Goal: Transaction & Acquisition: Purchase product/service

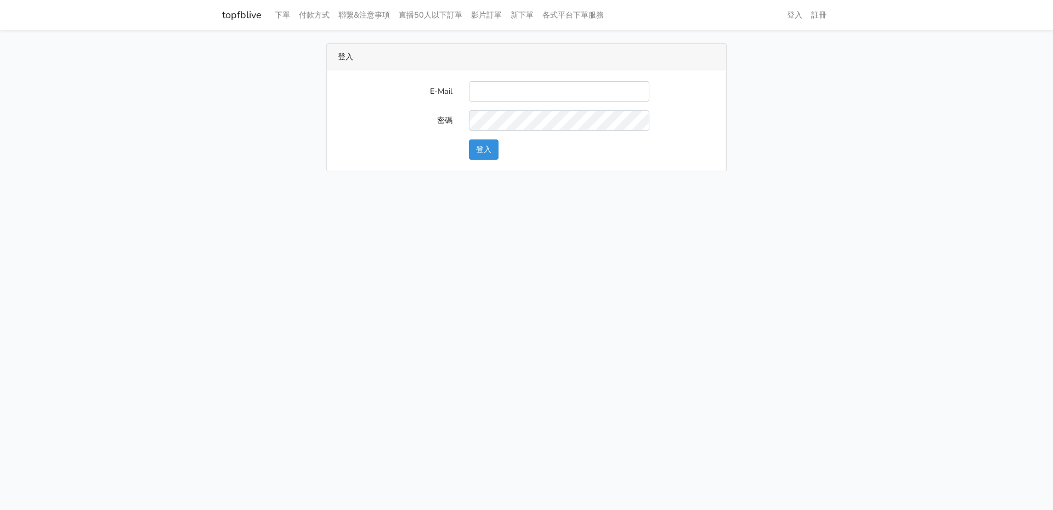
click at [532, 92] on input "E-Mail" at bounding box center [559, 91] width 180 height 20
type input "will@popola.co"
click at [572, 89] on input "will@popola.co" at bounding box center [559, 91] width 180 height 20
click at [491, 144] on button "登入" at bounding box center [484, 149] width 30 height 20
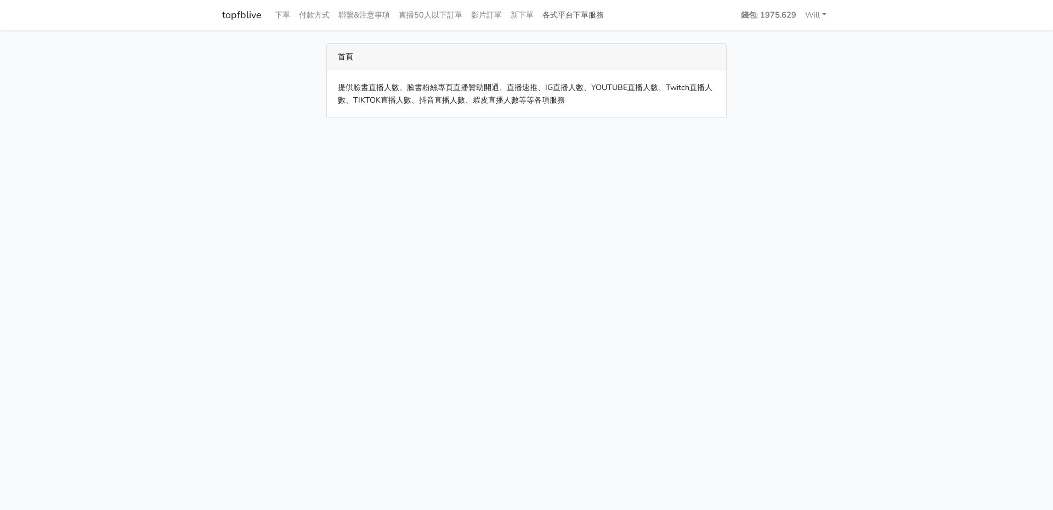
click at [576, 16] on link "各式平台下單服務" at bounding box center [573, 14] width 70 height 21
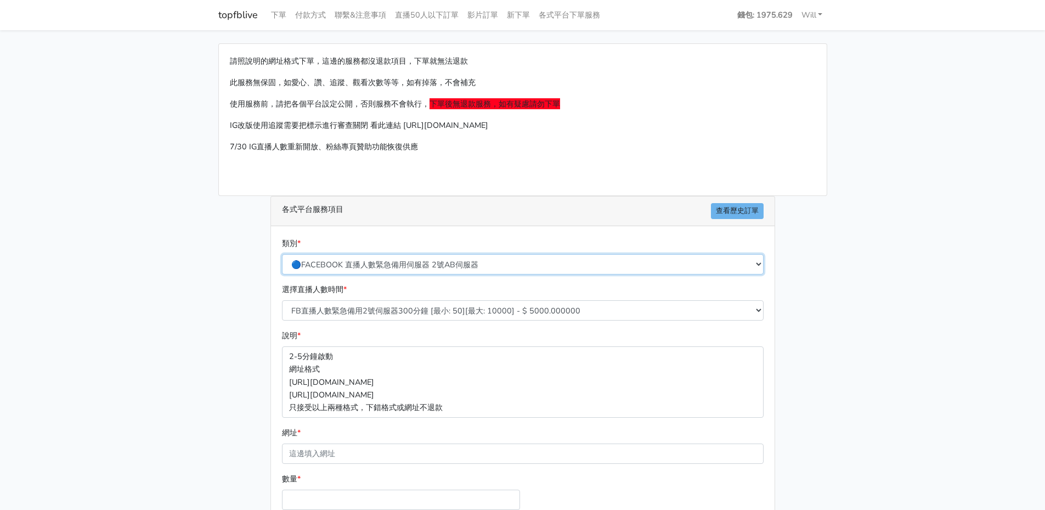
click at [522, 267] on select "🔵FACEBOOK 直播人數緊急備用伺服器 2號AB伺服器 🔵FACEBOOK 網軍專用貼文留言 安全保密 🔵9/30 FACEBOOK 直播人數緩慢進場緩慢…" at bounding box center [523, 264] width 482 height 20
click at [282, 254] on select "🔵FACEBOOK 直播人數緊急備用伺服器 2號AB伺服器 🔵FACEBOOK 網軍專用貼文留言 安全保密 🔵9/30 FACEBOOK 直播人數緩慢進場緩慢…" at bounding box center [523, 264] width 482 height 20
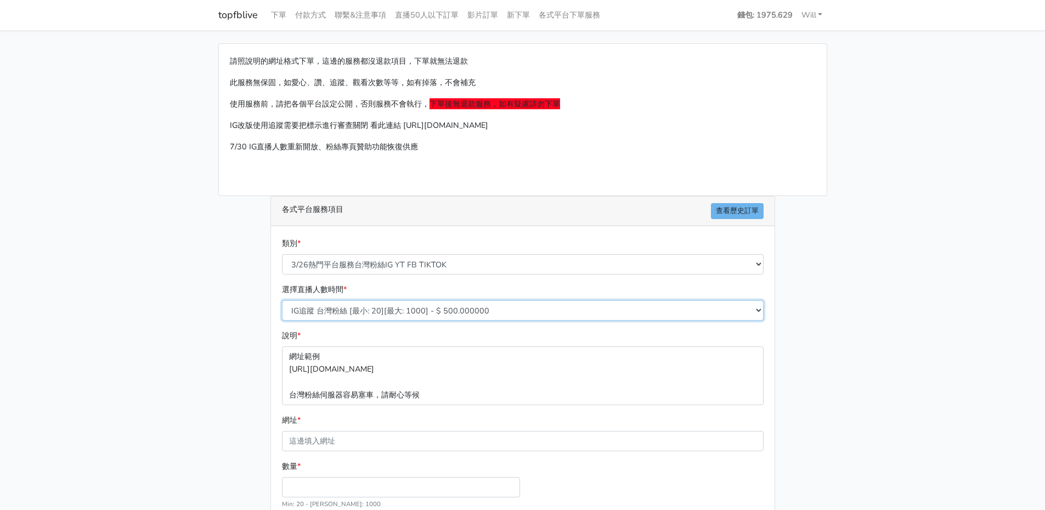
click at [400, 317] on select "IG追蹤 台灣粉絲 [最小: 20][最大: 1000] - $ 500.000000 IG愛心 台灣粉絲 [最小: 20][最大: 1000] - $ 35…" at bounding box center [523, 310] width 482 height 20
click at [176, 312] on main "請照說明的網址格式下單，這邊的服務都沒退款項目，下單就無法退款 此服務無保固，如愛心、讚、追蹤、觀看次數等等，如有掉落，不會補充 使用服務前，請把各個平台設定…" at bounding box center [522, 319] width 1045 height 578
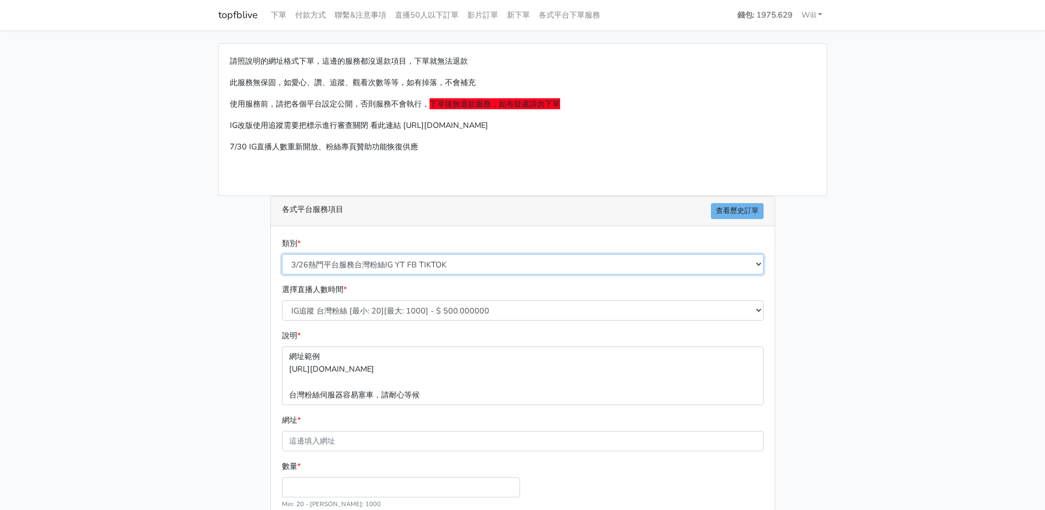
click at [468, 273] on select "🔵FACEBOOK 直播人數緊急備用伺服器 2號AB伺服器 🔵FACEBOOK 網軍專用貼文留言 安全保密 🔵9/30 FACEBOOK 直播人數緩慢進場緩慢…" at bounding box center [523, 264] width 482 height 20
click at [282, 254] on select "🔵FACEBOOK 直播人數緊急備用伺服器 2號AB伺服器 🔵FACEBOOK 網軍專用貼文留言 安全保密 🔵9/30 FACEBOOK 直播人數緩慢進場緩慢…" at bounding box center [523, 264] width 482 height 20
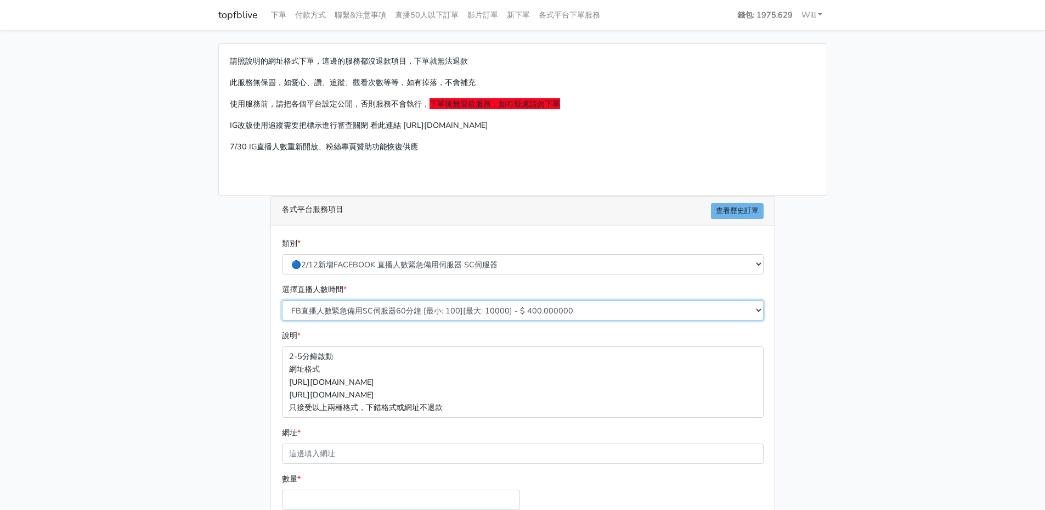
click at [392, 313] on select "FB直播人數緊急備用SC伺服器60分鐘 [最小: 100][最大: 10000] - $ 400.000000 FB直播人數緊急備用SC伺服器120分鐘 [最…" at bounding box center [523, 310] width 482 height 20
click at [217, 295] on div "請照說明的網址格式下單，這邊的服務都沒退款項目，下單就無法退款 此服務無保固，如愛心、讚、追蹤、觀看次數等等，如有掉落，不會補充 使用服務前，請把各個平台設定…" at bounding box center [522, 325] width 625 height 564
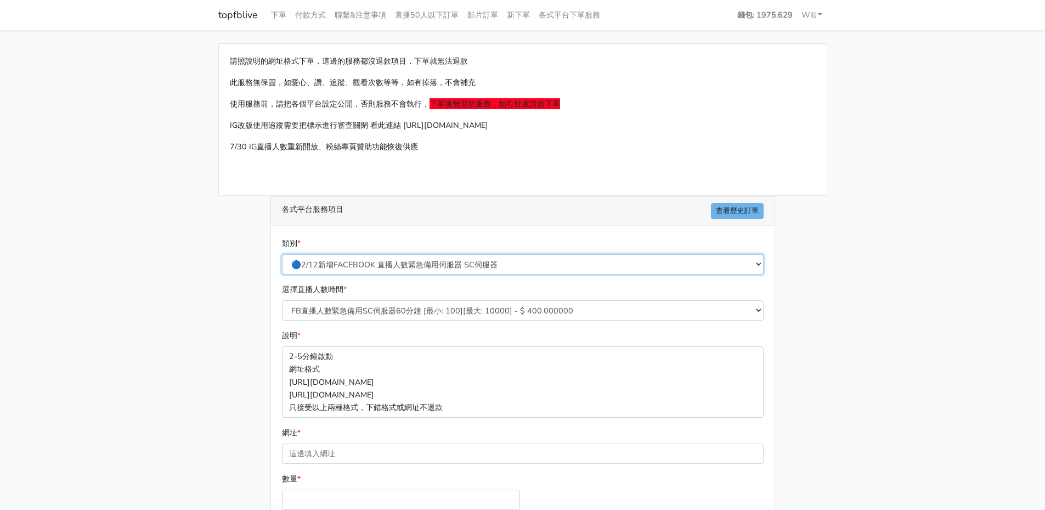
click at [395, 262] on select "🔵FACEBOOK 直播人數緊急備用伺服器 2號AB伺服器 🔵FACEBOOK 網軍專用貼文留言 安全保密 🔵9/30 FACEBOOK 直播人數緩慢進場緩慢…" at bounding box center [523, 264] width 482 height 20
select select "🔵FACEBOOK按讚-追蹤-評論-社團成員-影片觀看-短影片觀看"
click at [282, 254] on select "🔵FACEBOOK 直播人數緊急備用伺服器 2號AB伺服器 🔵FACEBOOK 網軍專用貼文留言 安全保密 🔵9/30 FACEBOOK 直播人數緩慢進場緩慢…" at bounding box center [523, 264] width 482 height 20
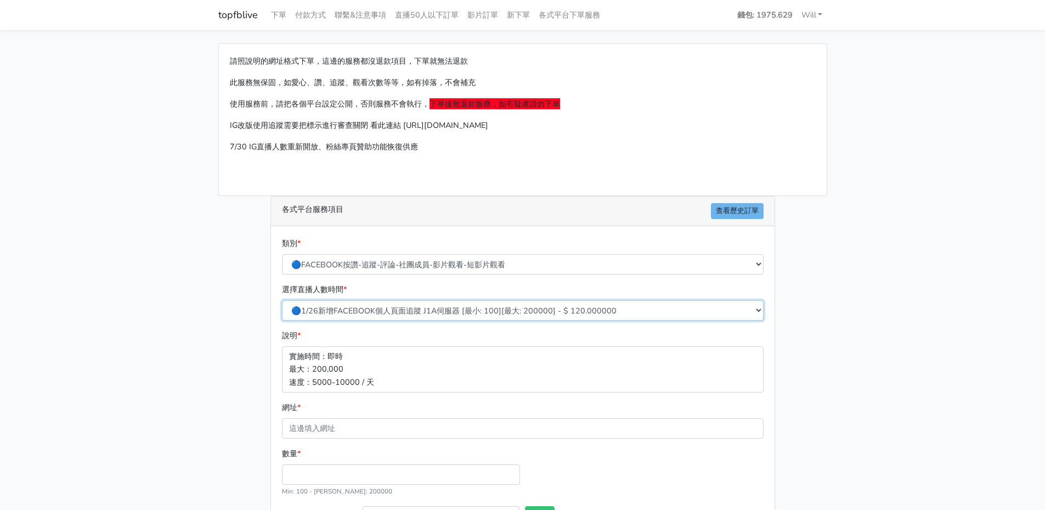
click at [449, 307] on select "🔵1/26新增FACEBOOK個人頁面追蹤 J1A伺服器 [最小: 100][最大: 200000] - $ 120.000000 🔵增加社團成員數 伺服器J…" at bounding box center [523, 310] width 482 height 20
select select "271"
click at [282, 300] on select "🔵1/26新增FACEBOOK個人頁面追蹤 J1A伺服器 [最小: 100][最大: 200000] - $ 120.000000 🔵增加社團成員數 伺服器J…" at bounding box center [523, 310] width 482 height 20
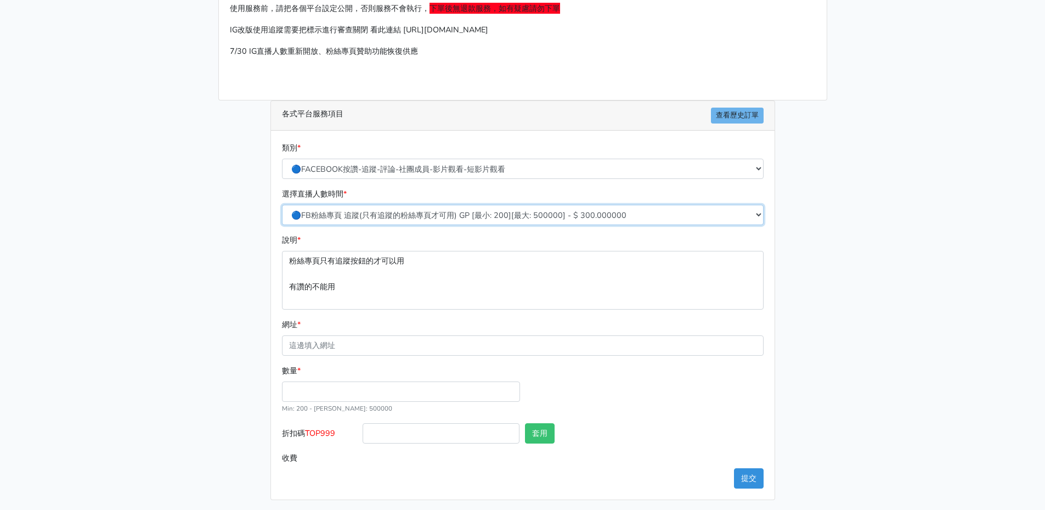
scroll to position [99, 0]
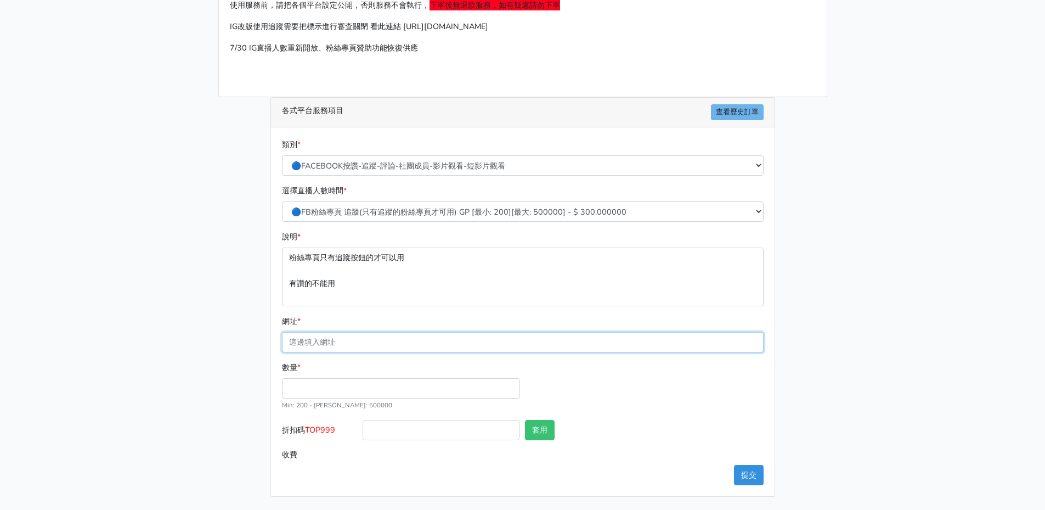
click at [360, 345] on input "網址 *" at bounding box center [523, 342] width 482 height 20
click at [187, 372] on main "請照說明的網址格式下單，這邊的服務都沒退款項目，下單就無法退款 此服務無保固，如愛心、讚、追蹤、觀看次數等等，如有掉落，不會補充 使用服務前，請把各個平台設定…" at bounding box center [522, 220] width 1045 height 578
click at [391, 285] on p "粉絲專頁只有追蹤按鈕的才可以用 有讚的不能用" at bounding box center [523, 276] width 482 height 58
click at [340, 335] on input "網址 *" at bounding box center [523, 342] width 482 height 20
paste input "[URL][DOMAIN_NAME][CREDIT_CARD_NUMBER]"
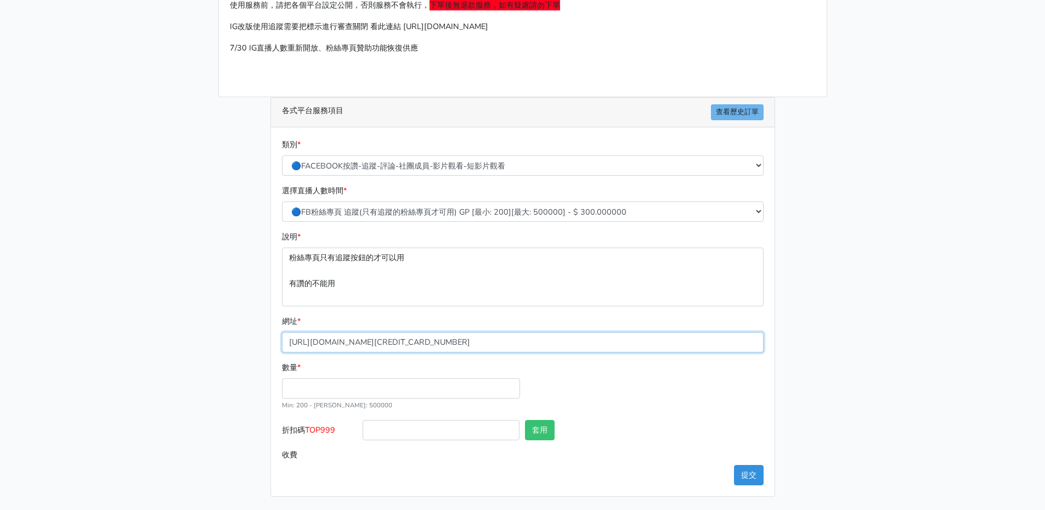
type input "[URL][DOMAIN_NAME][CREDIT_CARD_NUMBER]"
click at [206, 319] on main "請照說明的網址格式下單，這邊的服務都沒退款項目，下單就無法退款 此服務無保固，如愛心、讚、追蹤、觀看次數等等，如有掉落，不會補充 使用服務前，請把各個平台設定…" at bounding box center [522, 220] width 1045 height 578
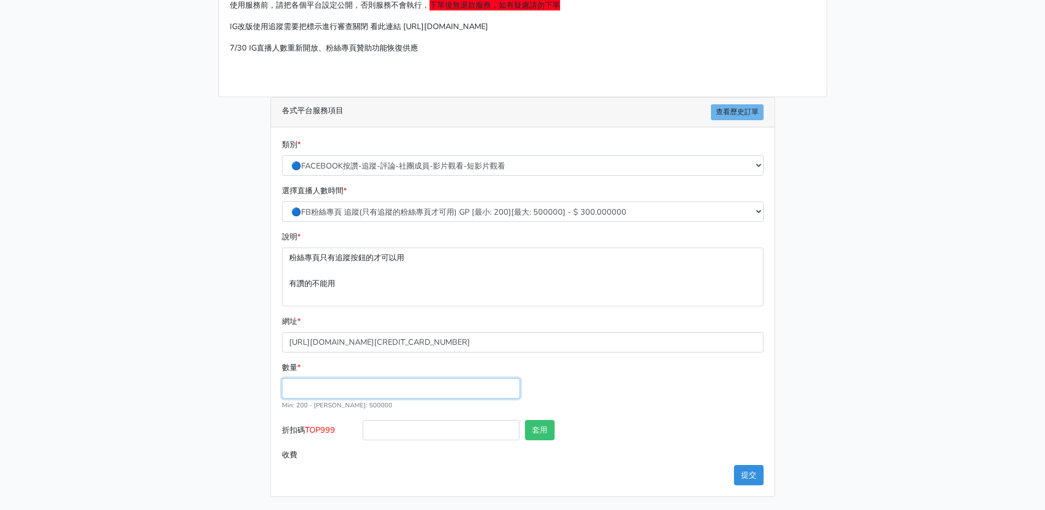
click at [342, 383] on input "數量 *" at bounding box center [401, 388] width 238 height 20
type input "1000"
type input "300.000"
click at [588, 358] on form "類別 * 🔵FACEBOOK 直播人數緊急備用伺服器 2號AB伺服器 🔵FACEBOOK 網軍專用貼文留言 安全保密 🔵9/30 FACEBOOK 直播人數緩…" at bounding box center [523, 301] width 482 height 326
click at [321, 382] on input "1000" at bounding box center [401, 388] width 238 height 20
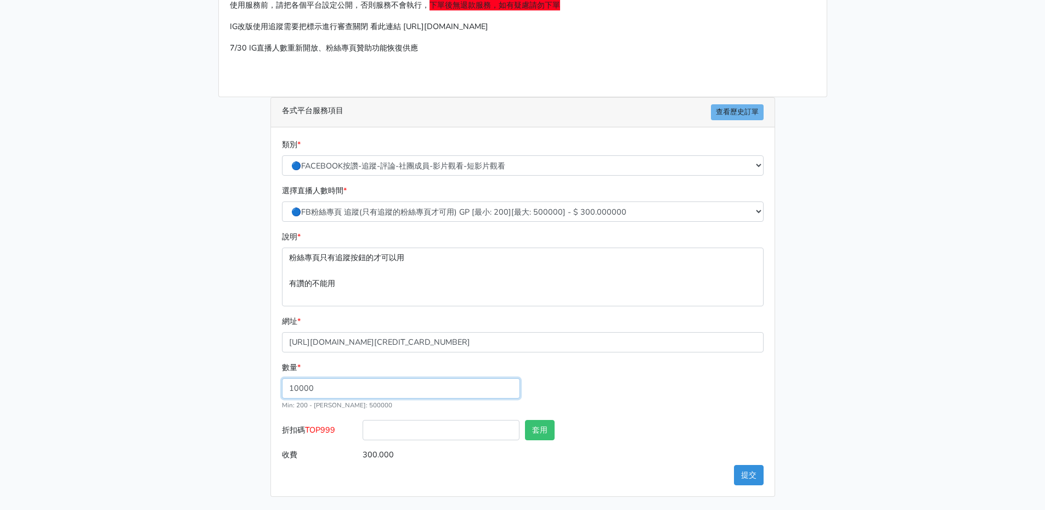
click at [400, 390] on input "10000" at bounding box center [401, 388] width 238 height 20
drag, startPoint x: 314, startPoint y: 389, endPoint x: 255, endPoint y: 384, distance: 58.9
click at [250, 384] on div "請照說明的網址格式下單，這邊的服務都沒退款項目，下單就無法退款 此服務無保固，如愛心、讚、追蹤、觀看次數等等，如有掉落，不會補充 使用服務前，請把各個平台設定…" at bounding box center [522, 221] width 625 height 552
click at [325, 389] on input "10000" at bounding box center [401, 388] width 238 height 20
drag, startPoint x: 343, startPoint y: 389, endPoint x: 245, endPoint y: 385, distance: 98.8
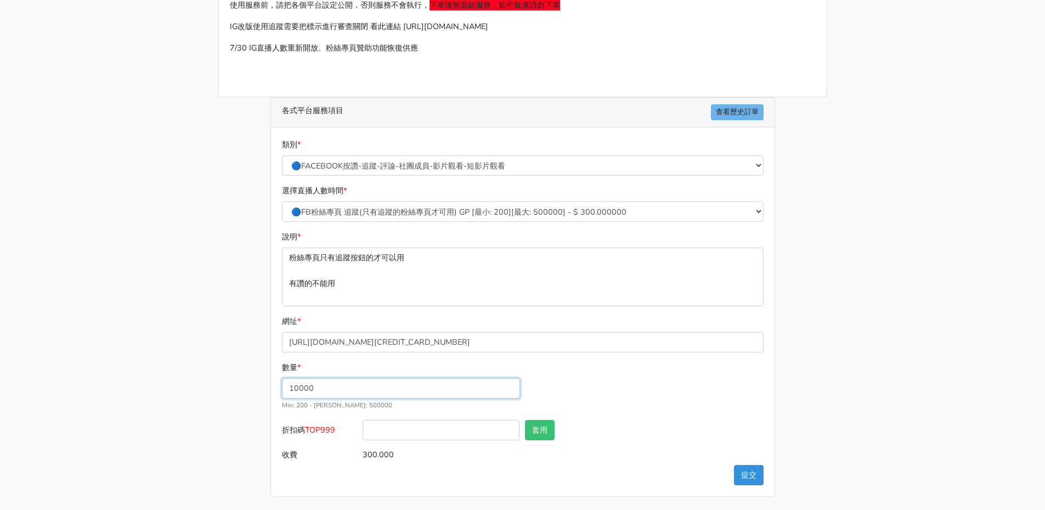
click at [245, 385] on div "請照說明的網址格式下單，這邊的服務都沒退款項目，下單就無法退款 此服務無保固，如愛心、讚、追蹤、觀看次數等等，如有掉落，不會補充 使用服務前，請把各個平台設定…" at bounding box center [522, 221] width 625 height 552
click at [674, 380] on div "數量 * 1000 Min: 200 - Max: 500000" at bounding box center [522, 390] width 487 height 59
drag, startPoint x: 259, startPoint y: 387, endPoint x: 251, endPoint y: 387, distance: 8.2
click at [251, 387] on div "請照說明的網址格式下單，這邊的服務都沒退款項目，下單就無法退款 此服務無保固，如愛心、讚、追蹤、觀看次數等等，如有掉落，不會補充 使用服務前，請把各個平台設定…" at bounding box center [522, 221] width 625 height 552
type input "500"
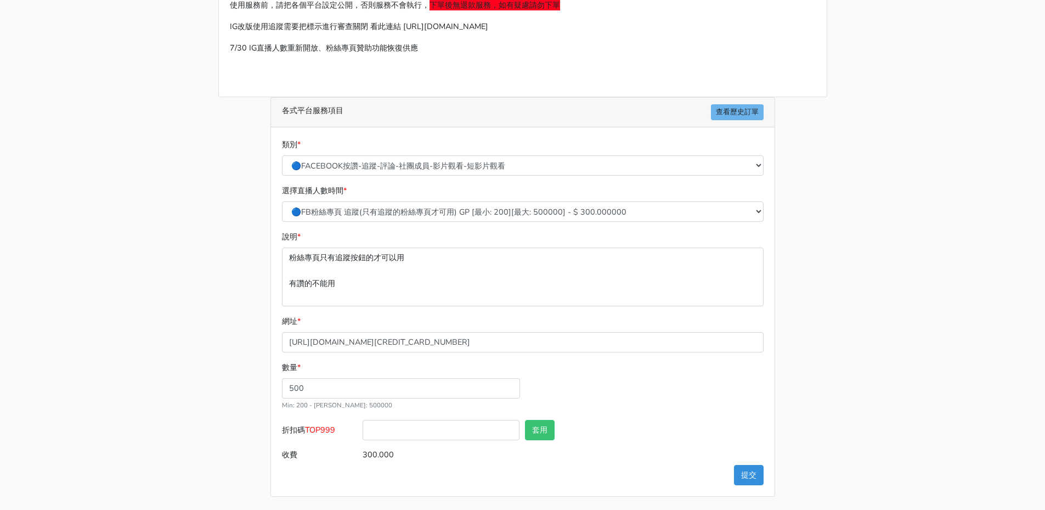
type input "150.000"
click at [239, 392] on div "請照說明的網址格式下單，這邊的服務都沒退款項目，下單就無法退款 此服務無保固，如愛心、讚、追蹤、觀看次數等等，如有掉落，不會補充 使用服務前，請把各個平台設定…" at bounding box center [522, 221] width 625 height 552
click at [755, 476] on button "提交" at bounding box center [749, 475] width 30 height 20
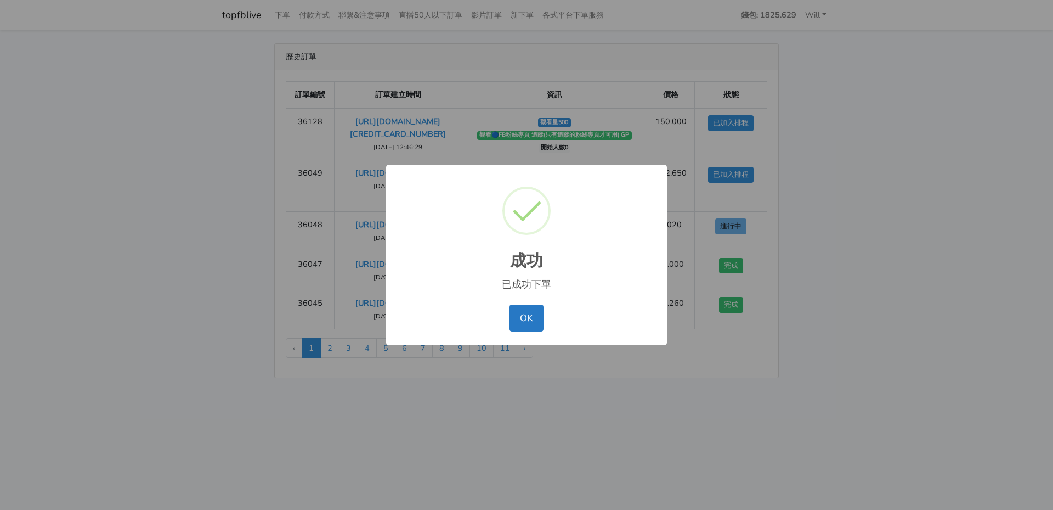
click at [526, 304] on div "OK No Cancel" at bounding box center [526, 318] width 259 height 32
drag, startPoint x: 537, startPoint y: 314, endPoint x: 528, endPoint y: 317, distance: 9.2
click at [537, 313] on button "OK" at bounding box center [526, 317] width 33 height 26
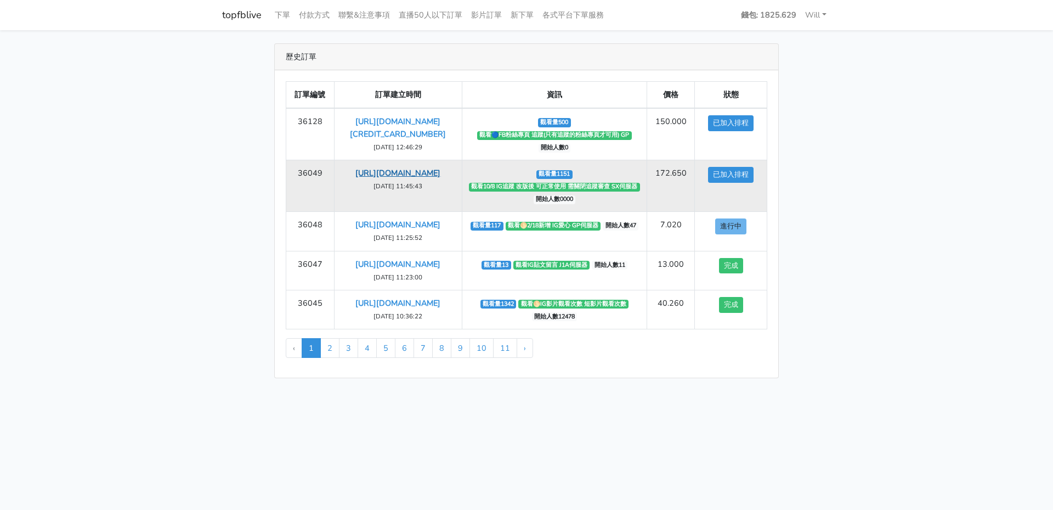
click at [421, 176] on link "[URL][DOMAIN_NAME]" at bounding box center [397, 172] width 85 height 11
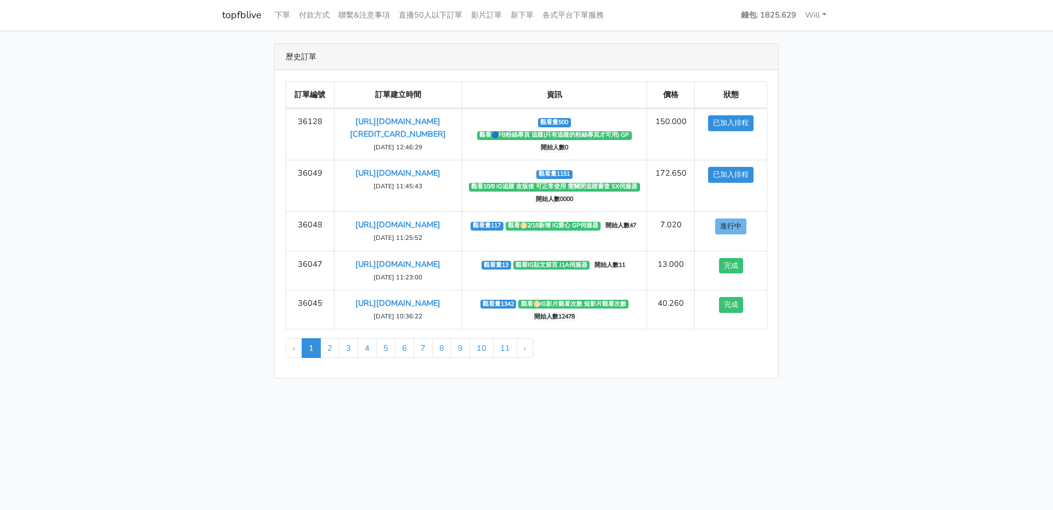
click at [104, 263] on main "歷史訂單 訂單編號 訂單建立時間 資訊 價格 狀態 36128 [URL][DOMAIN_NAME][CREDIT_CARD_NUMBER] 觀看量500" at bounding box center [526, 210] width 1053 height 361
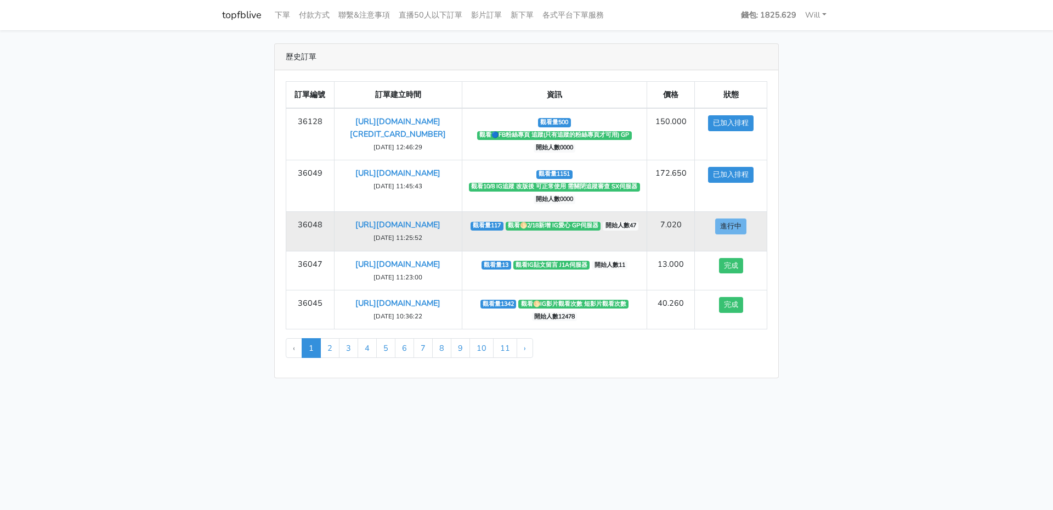
drag, startPoint x: 451, startPoint y: 248, endPoint x: 340, endPoint y: 225, distance: 113.2
click at [340, 225] on td "[URL][DOMAIN_NAME] [DATE] 11:25:52" at bounding box center [398, 231] width 128 height 39
copy link "[URL][DOMAIN_NAME]"
click at [552, 251] on td "觀看量117 觀看🌕2/18新增 IG愛心 GP伺服器 開始人數47" at bounding box center [554, 231] width 185 height 39
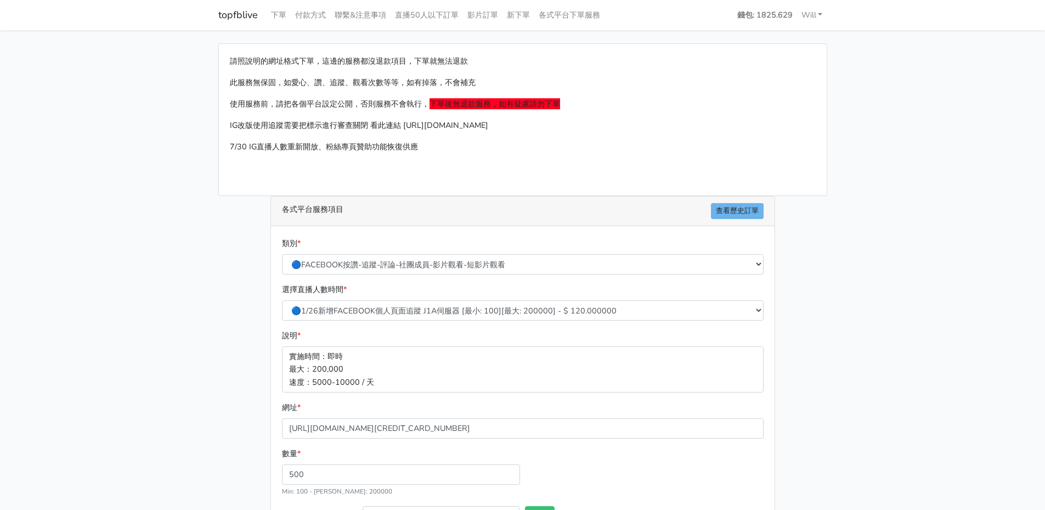
scroll to position [86, 0]
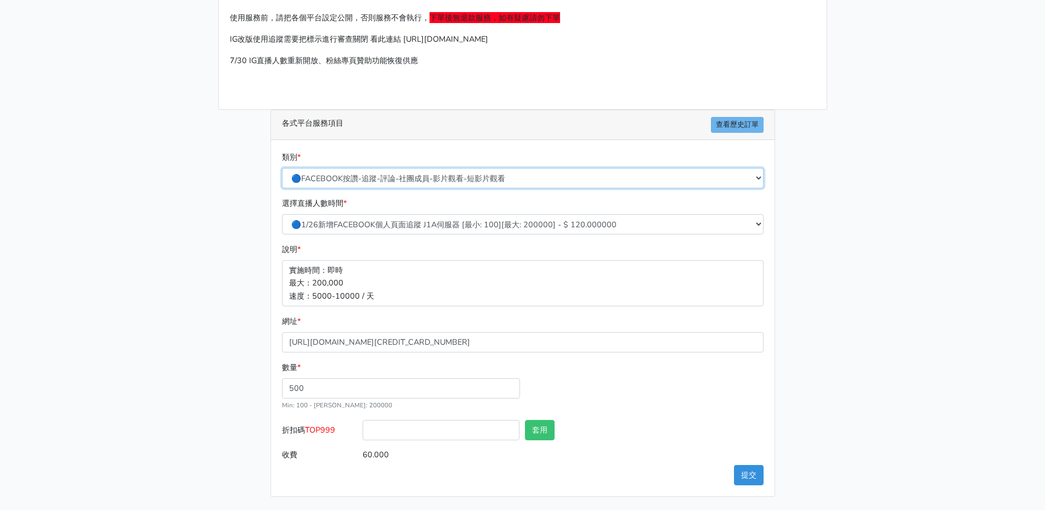
click at [379, 179] on select "🔵FACEBOOK 直播人數緊急備用伺服器 2號AB伺服器 🔵FACEBOOK 網軍專用貼文留言 安全保密 🔵9/30 FACEBOOK 直播人數緩慢進場緩慢…" at bounding box center [523, 178] width 482 height 20
select select "🌕IG 愛心 粉絲追蹤 影片觀看次數 短影片觀看次數"
click at [282, 168] on select "🔵FACEBOOK 直播人數緊急備用伺服器 2號AB伺服器 🔵FACEBOOK 網軍專用貼文留言 安全保密 🔵9/30 FACEBOOK 直播人數緩慢進場緩慢…" at bounding box center [523, 178] width 482 height 20
type input "75.000"
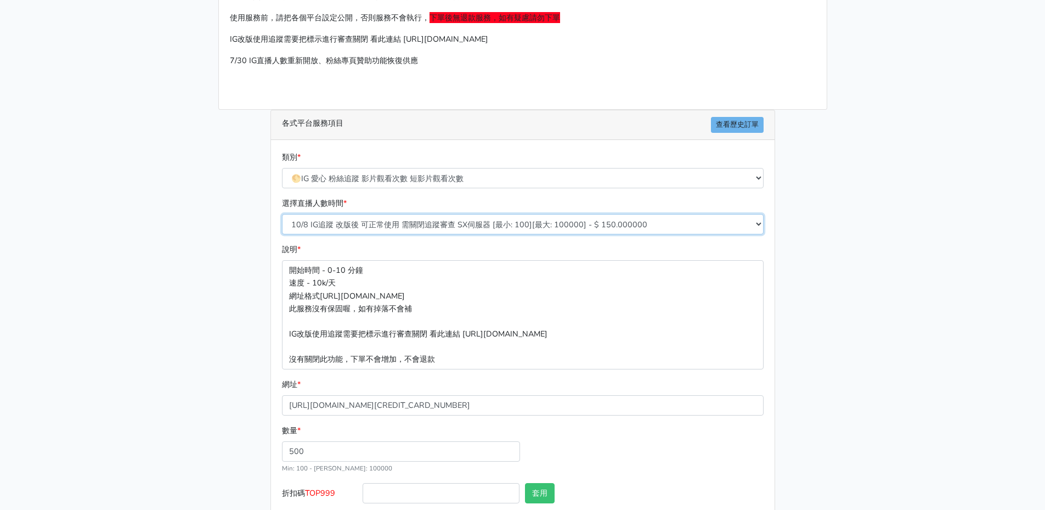
click at [410, 225] on select "10/8 IG追蹤 改版後 可正常使用 需關閉追蹤審查 SX伺服器 [最小: 100][最大: 100000] - $ 150.000000 IG貼文留言 J…" at bounding box center [523, 224] width 482 height 20
select select "630"
click at [282, 227] on select "10/8 IG追蹤 改版後 可正常使用 需關閉追蹤審查 SX伺服器 [最小: 100][最大: 100000] - $ 150.000000 IG貼文留言 J…" at bounding box center [523, 224] width 482 height 20
type input "15.000"
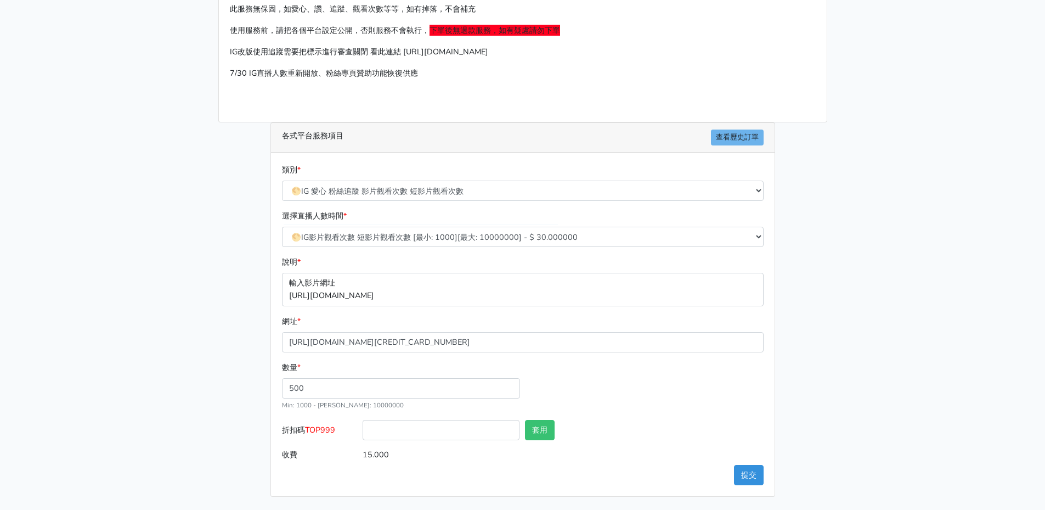
click at [402, 295] on p "輸入影片網址 https://www.instagram.com/reel/DEBJDLB/" at bounding box center [523, 289] width 482 height 33
click at [383, 346] on input "[URL][DOMAIN_NAME][CREDIT_CARD_NUMBER]" at bounding box center [523, 342] width 482 height 20
paste input "instagram.com/reel/DOLKVddjzz0/?igsh=aHN0NzF5bnU0NHdl"
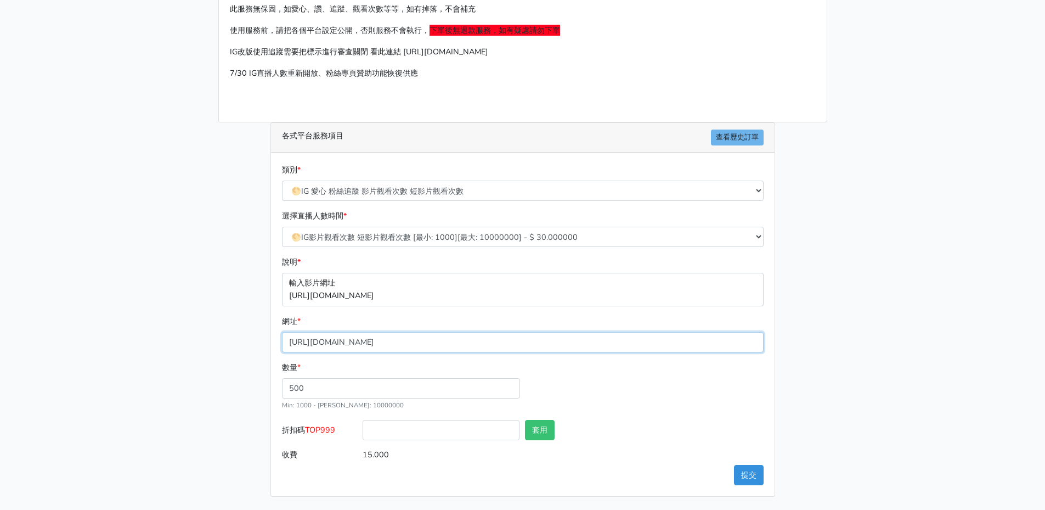
type input "[URL][DOMAIN_NAME]"
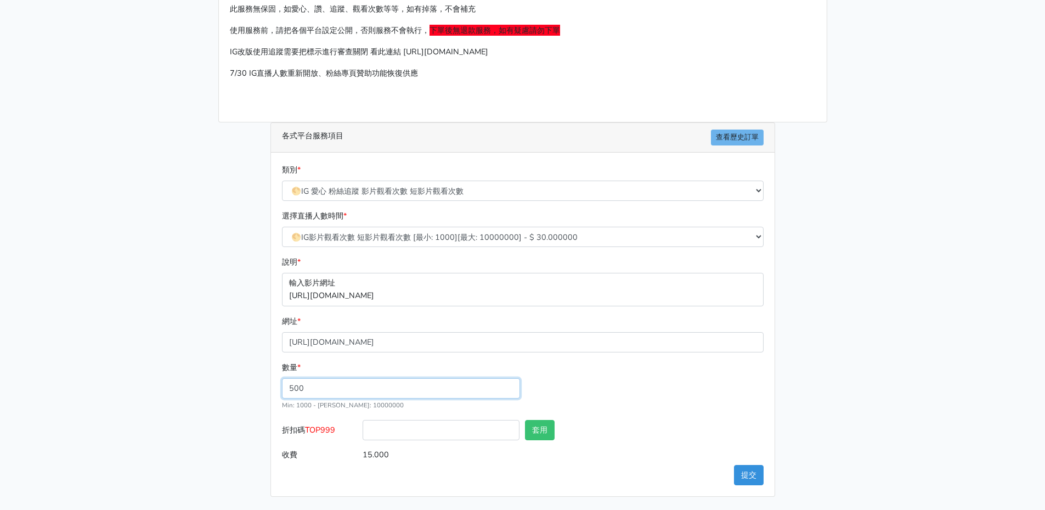
drag, startPoint x: 314, startPoint y: 380, endPoint x: 267, endPoint y: 377, distance: 47.3
click at [272, 377] on div "類別 * 🔵FACEBOOK 直播人數緊急備用伺服器 2號AB伺服器 🔵FACEBOOK 網軍專用貼文留言 安全保密 🔵9/30 FACEBOOK 直播人數緩…" at bounding box center [523, 324] width 504 height 343
click at [297, 387] on input "1000" at bounding box center [401, 388] width 238 height 20
click at [300, 387] on input "1500" at bounding box center [401, 388] width 238 height 20
click at [300, 391] on input "1510" at bounding box center [401, 388] width 238 height 20
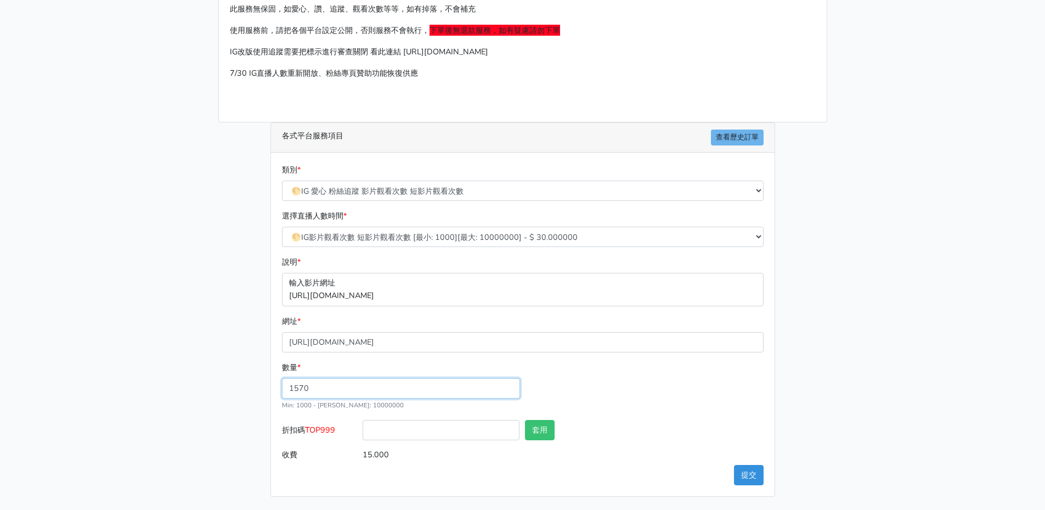
click at [302, 389] on input "1570" at bounding box center [401, 388] width 238 height 20
type input "1572"
type input "47.160"
click at [217, 392] on div "請照說明的網址格式下單，這邊的服務都沒退款項目，下單就無法退款 此服務無保固，如愛心、讚、追蹤、觀看次數等等，如有掉落，不會補充 使用服務前，請把各個平台設定…" at bounding box center [522, 233] width 625 height 527
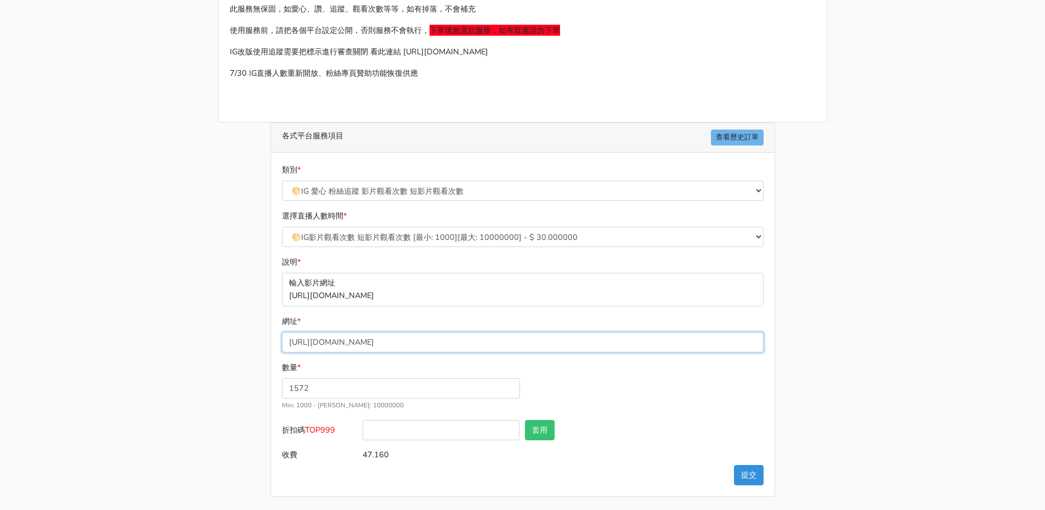
click at [347, 341] on input "[URL][DOMAIN_NAME]" at bounding box center [523, 342] width 482 height 20
click at [748, 479] on button "提交" at bounding box center [749, 475] width 30 height 20
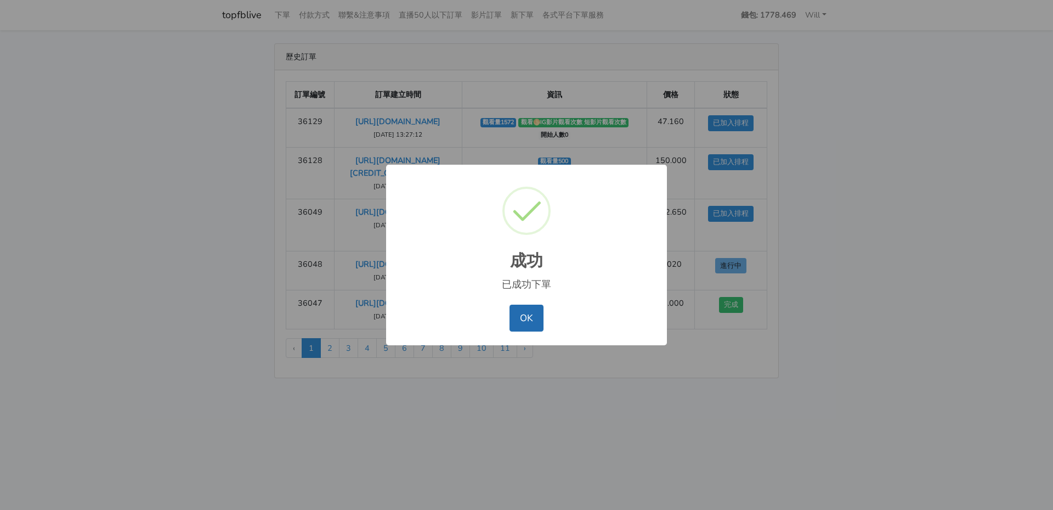
click at [533, 314] on button "OK" at bounding box center [526, 317] width 33 height 26
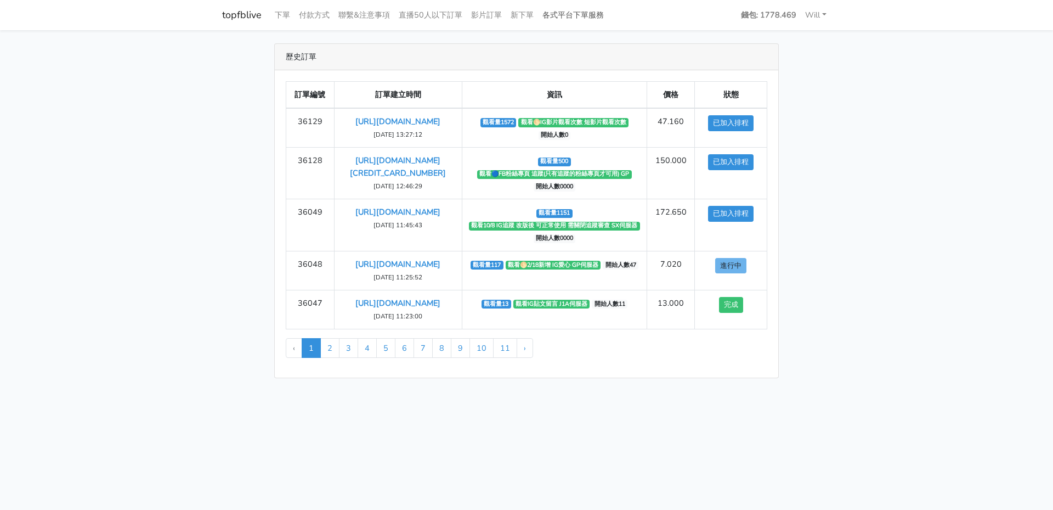
click at [580, 14] on link "各式平台下單服務" at bounding box center [573, 14] width 70 height 21
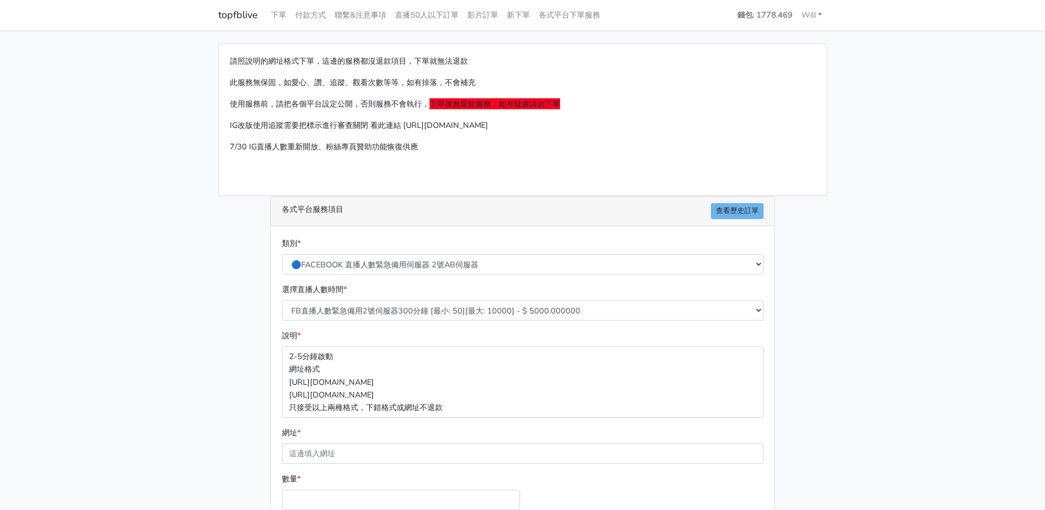
scroll to position [111, 0]
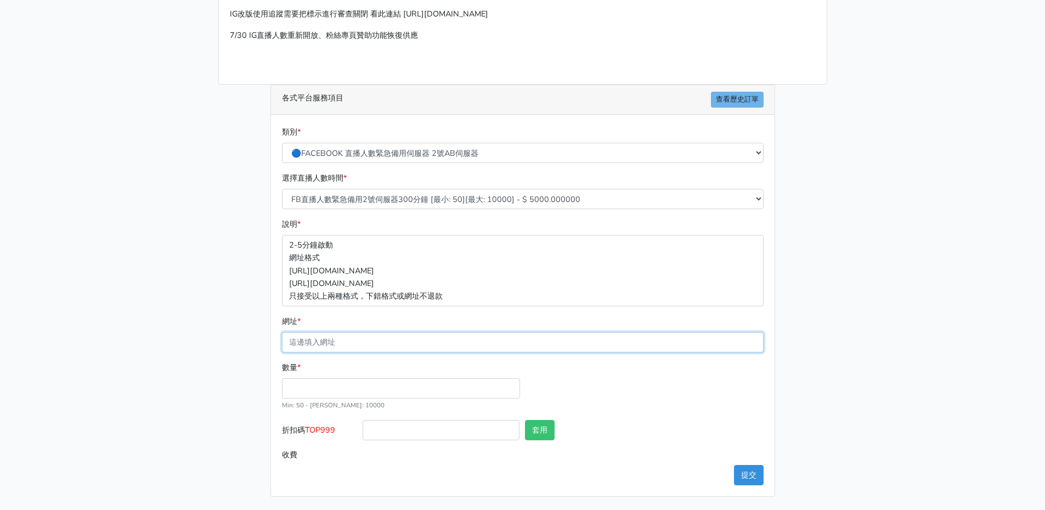
click at [342, 342] on input "網址 *" at bounding box center [523, 342] width 482 height 20
paste input "[URL][DOMAIN_NAME]"
type input "[URL][DOMAIN_NAME]"
click at [420, 155] on select "🔵FACEBOOK 直播人數緊急備用伺服器 2號AB伺服器 🔵FACEBOOK 網軍專用貼文留言 安全保密 🔵9/30 FACEBOOK 直播人數緩慢進場緩慢…" at bounding box center [523, 153] width 482 height 20
select select "🌕IG 愛心 粉絲追蹤 影片觀看次數 短影片觀看次數"
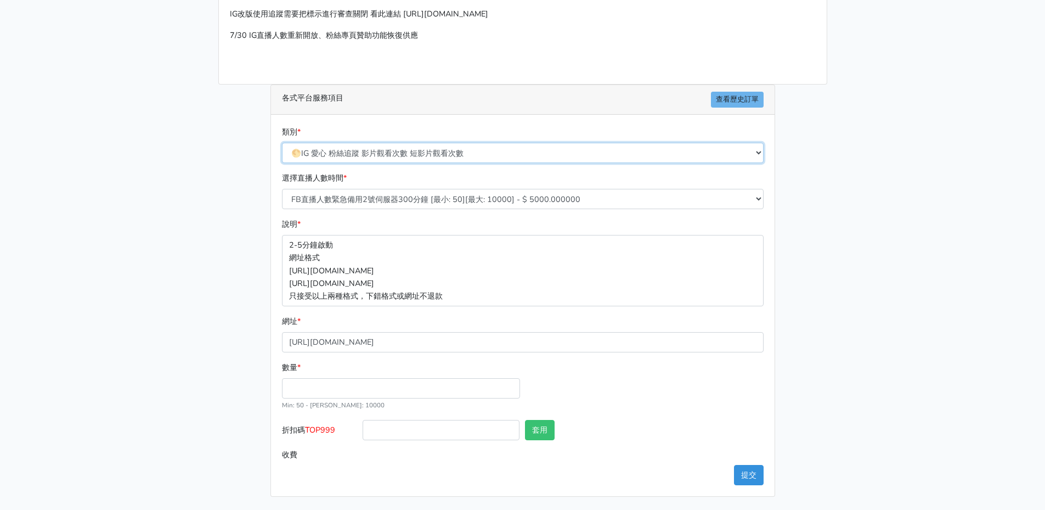
click at [282, 143] on select "🔵FACEBOOK 直播人數緊急備用伺服器 2號AB伺服器 🔵FACEBOOK 網軍專用貼文留言 安全保密 🔵9/30 FACEBOOK 直播人數緩慢進場緩慢…" at bounding box center [523, 153] width 482 height 20
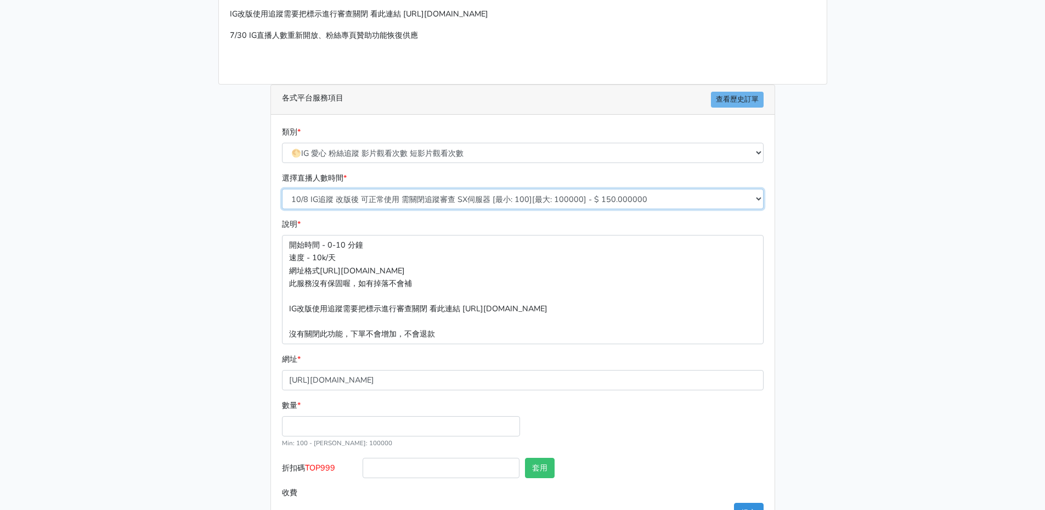
click at [482, 204] on select "10/8 IG追蹤 改版後 可正常使用 需關閉追蹤審查 SX伺服器 [最小: 100][最大: 100000] - $ 150.000000 IG貼文留言 J…" at bounding box center [523, 199] width 482 height 20
select select "500"
click at [282, 201] on select "10/8 IG追蹤 改版後 可正常使用 需關閉追蹤審查 SX伺服器 [最小: 100][最大: 100000] - $ 150.000000 IG貼文留言 J…" at bounding box center [523, 199] width 482 height 20
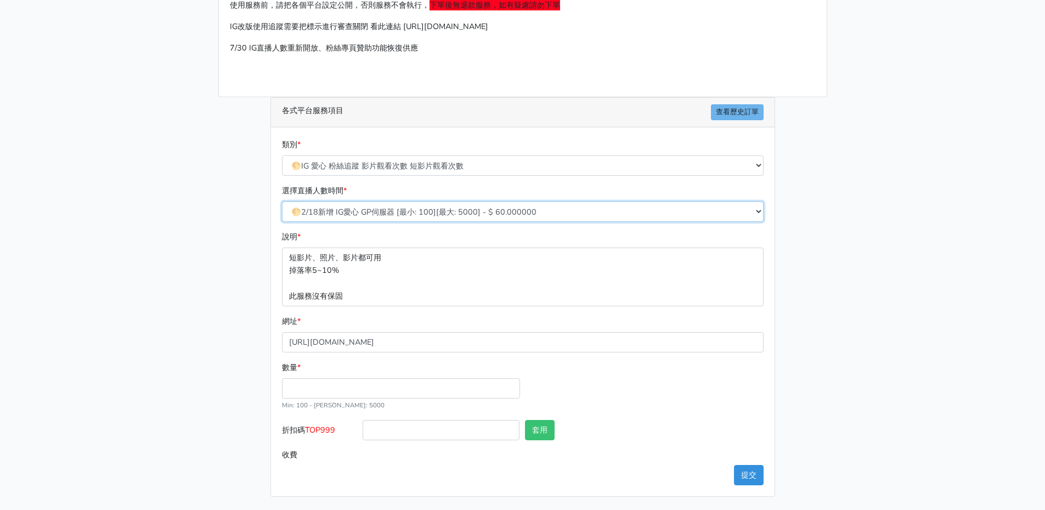
scroll to position [99, 0]
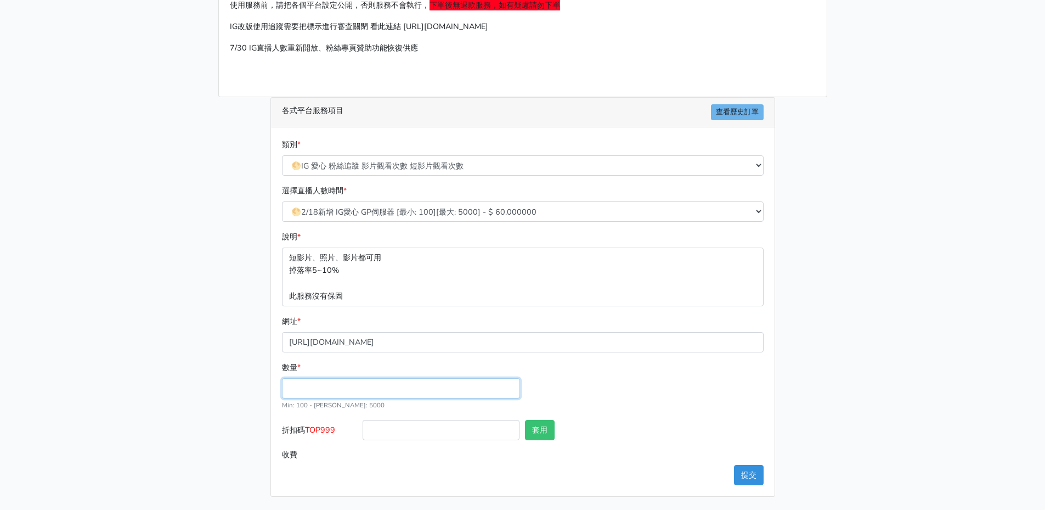
click at [329, 394] on input "數量 *" at bounding box center [401, 388] width 238 height 20
type input "53"
type input "3.180"
drag, startPoint x: 306, startPoint y: 383, endPoint x: 235, endPoint y: 375, distance: 71.2
click at [235, 375] on div "請照說明的網址格式下單，這邊的服務都沒退款項目，下單就無法退款 此服務無保固，如愛心、讚、追蹤、觀看次數等等，如有掉落，不會補充 使用服務前，請把各個平台設定…" at bounding box center [522, 221] width 625 height 552
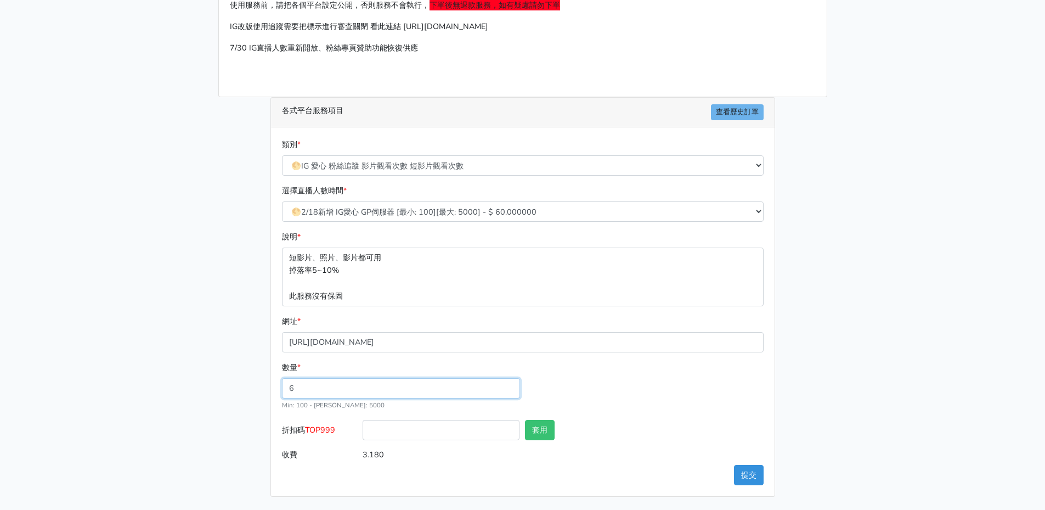
drag, startPoint x: 308, startPoint y: 386, endPoint x: 279, endPoint y: 384, distance: 28.6
click at [279, 384] on div "數量 * 6 Min: 100 - Max: 5000" at bounding box center [401, 386] width 244 height 50
type input "57"
type input "3.420"
click at [676, 399] on div "數量 * 57 Min: 100 - Max: 5000" at bounding box center [522, 390] width 487 height 59
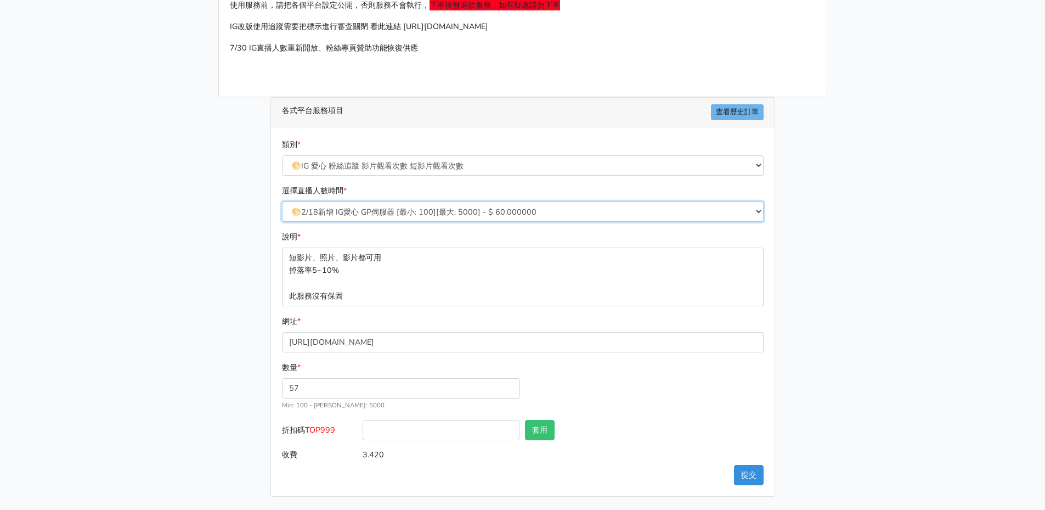
click at [543, 213] on select "10/8 IG追蹤 改版後 可正常使用 需關閉追蹤審查 SX伺服器 [最小: 100][最大: 100000] - $ 150.000000 IG貼文留言 J…" at bounding box center [523, 211] width 482 height 20
click at [547, 223] on div "選擇直播人數時間 * 10/8 IG追蹤 改版後 可正常使用 需關閉追蹤審查 SX伺服器 [最小: 100][最大: 100000] - $ 150.0000…" at bounding box center [522, 207] width 487 height 46
click at [555, 214] on select "10/8 IG追蹤 改版後 可正常使用 需關閉追蹤審查 SX伺服器 [最小: 100][最大: 100000] - $ 150.000000 IG貼文留言 J…" at bounding box center [523, 211] width 482 height 20
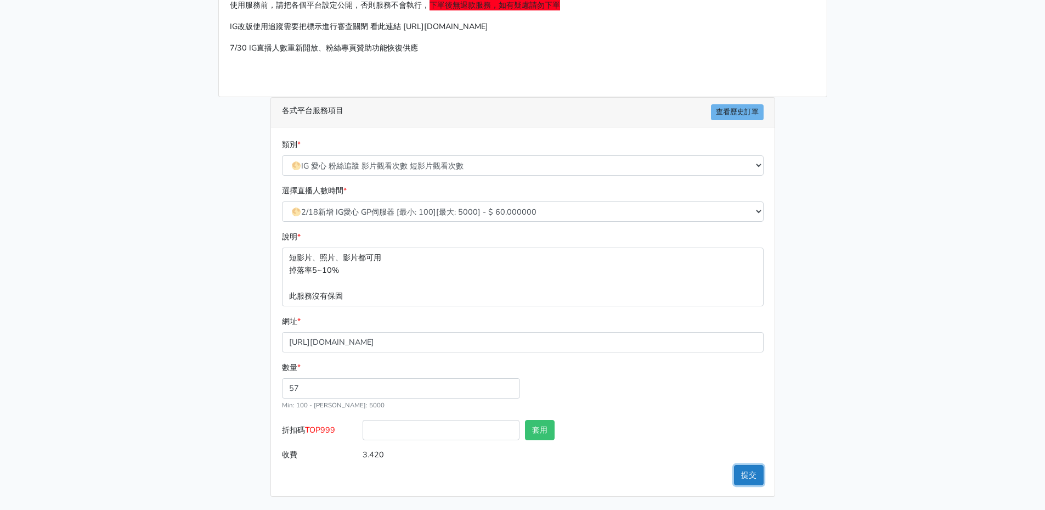
click at [761, 477] on button "提交" at bounding box center [749, 475] width 30 height 20
click at [402, 394] on input "57" at bounding box center [401, 388] width 238 height 20
drag, startPoint x: 281, startPoint y: 386, endPoint x: 268, endPoint y: 385, distance: 13.2
click at [268, 385] on div "各式平台服務項目 查看歷史訂單 類別 * 🔵FACEBOOK 直播人數緊急備用伺服器 2號AB伺服器 🔵FACEBOOK 網軍專用貼文留言 安全保密 🔵9/3…" at bounding box center [522, 296] width 521 height 399
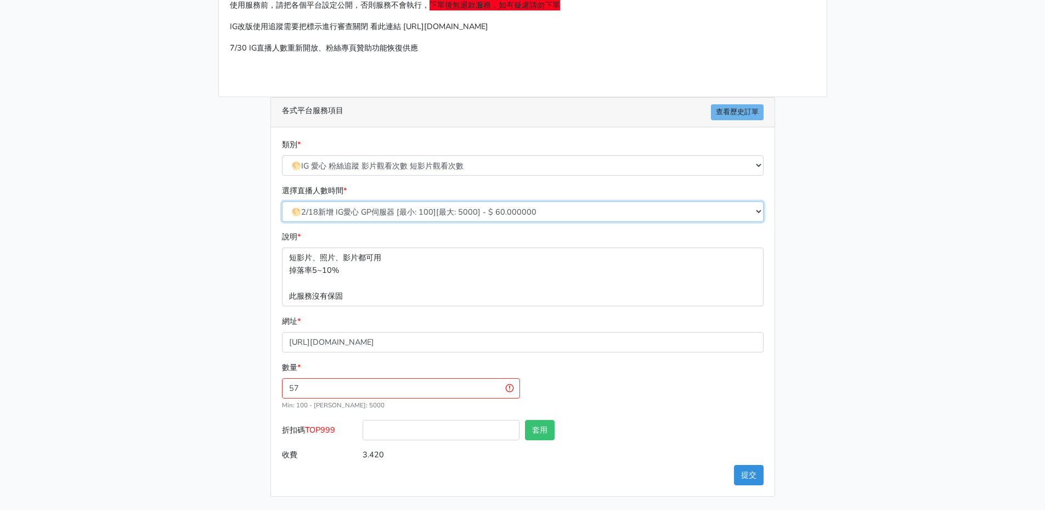
click at [518, 212] on select "10/8 IG追蹤 改版後 可正常使用 需關閉追蹤審查 SX伺服器 [最小: 100][最大: 100000] - $ 150.000000 IG貼文留言 J…" at bounding box center [523, 211] width 482 height 20
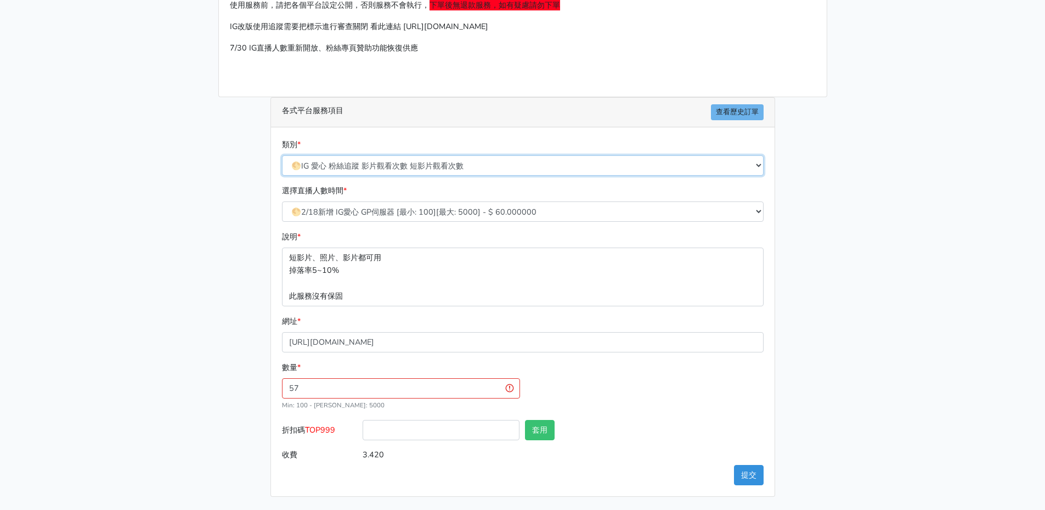
click at [518, 166] on select "🔵FACEBOOK 直播人數緊急備用伺服器 2號AB伺服器 🔵FACEBOOK 網軍專用貼文留言 安全保密 🔵9/30 FACEBOOK 直播人數緩慢進場緩慢…" at bounding box center [523, 165] width 482 height 20
select select "🌕IG短影片Reel愛心"
click at [282, 176] on select "🔵FACEBOOK 直播人數緊急備用伺服器 2號AB伺服器 🔵FACEBOOK 網軍專用貼文留言 安全保密 🔵9/30 FACEBOOK 直播人數緩慢進場緩慢…" at bounding box center [523, 165] width 482 height 20
type input "0.000"
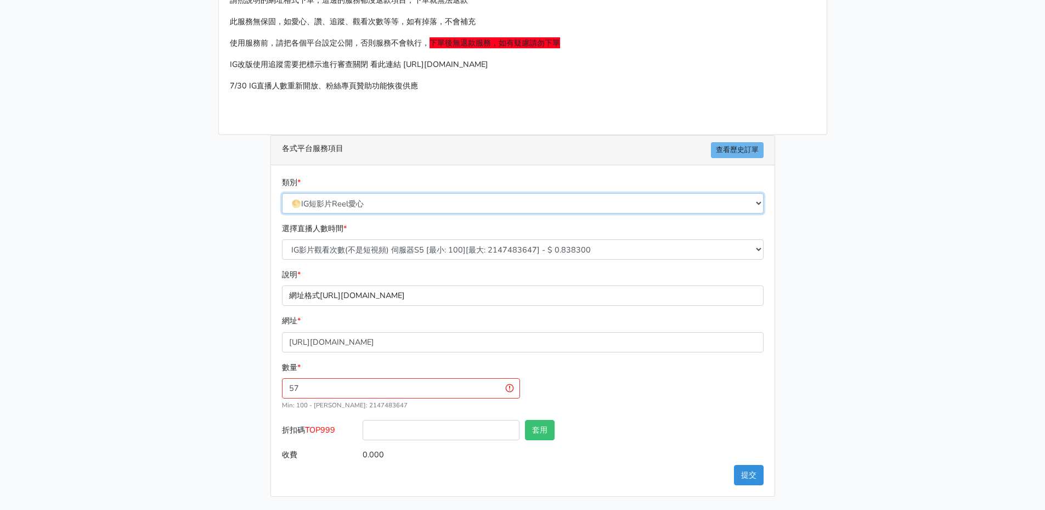
click at [527, 202] on select "🔵FACEBOOK 直播人數緊急備用伺服器 2號AB伺服器 🔵FACEBOOK 網軍專用貼文留言 安全保密 🔵9/30 FACEBOOK 直播人數緩慢進場緩慢…" at bounding box center [523, 203] width 482 height 20
select select "🌕IG 愛心 粉絲追蹤 影片觀看次數 短影片觀看次數"
click at [282, 193] on select "🔵FACEBOOK 直播人數緊急備用伺服器 2號AB伺服器 🔵FACEBOOK 網軍專用貼文留言 安全保密 🔵9/30 FACEBOOK 直播人數緩慢進場緩慢…" at bounding box center [523, 203] width 482 height 20
type input "8.550"
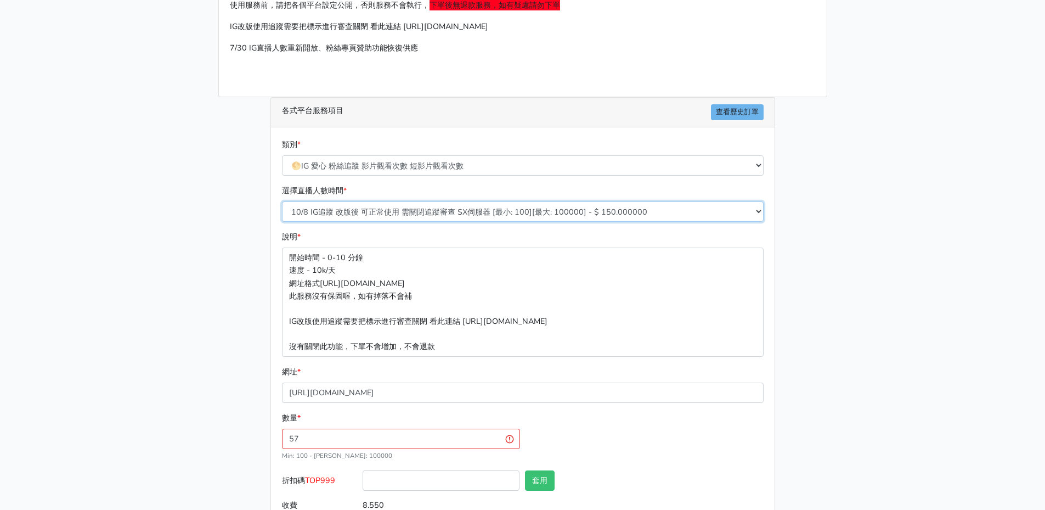
click at [591, 211] on select "10/8 IG追蹤 改版後 可正常使用 需關閉追蹤審查 SX伺服器 [最小: 100][最大: 100000] - $ 150.000000 IG貼文留言 J…" at bounding box center [523, 211] width 482 height 20
select select "500"
click at [282, 201] on select "10/8 IG追蹤 改版後 可正常使用 需關閉追蹤審查 SX伺服器 [最小: 100][最大: 100000] - $ 150.000000 IG貼文留言 J…" at bounding box center [523, 211] width 482 height 20
type input "3.420"
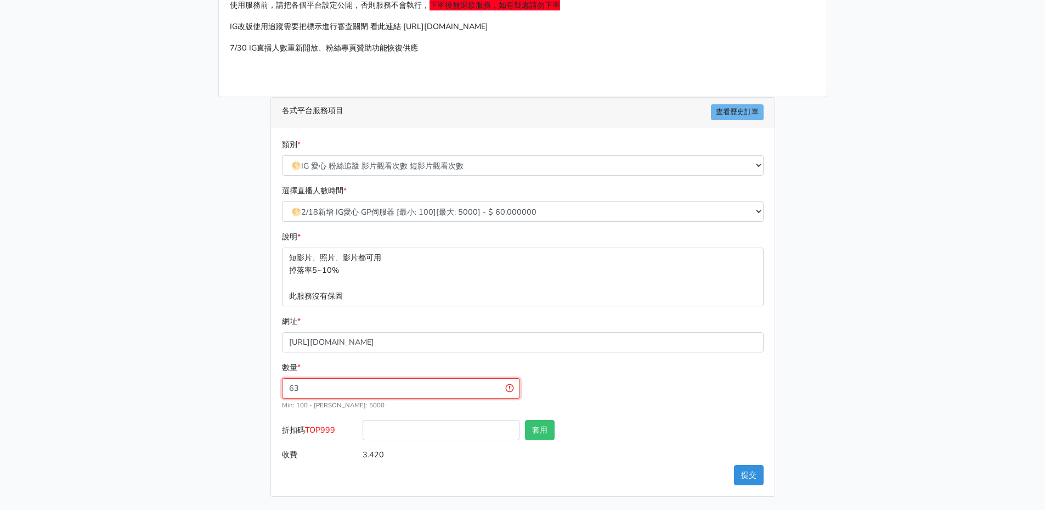
type input "63"
type input "3.780"
click at [772, 385] on div "類別 * 🔵FACEBOOK 直播人數緊急備用伺服器 2號AB伺服器 🔵FACEBOOK 網軍專用貼文留言 安全保密 🔵9/30 FACEBOOK 直播人數緩…" at bounding box center [523, 311] width 504 height 369
click at [211, 415] on div "請照說明的網址格式下單，這邊的服務都沒退款項目，下單就無法退款 此服務無保固，如愛心、讚、追蹤、觀看次數等等，如有掉落，不會補充 使用服務前，請把各個平台設定…" at bounding box center [522, 221] width 625 height 552
